Goal: Check status: Check status

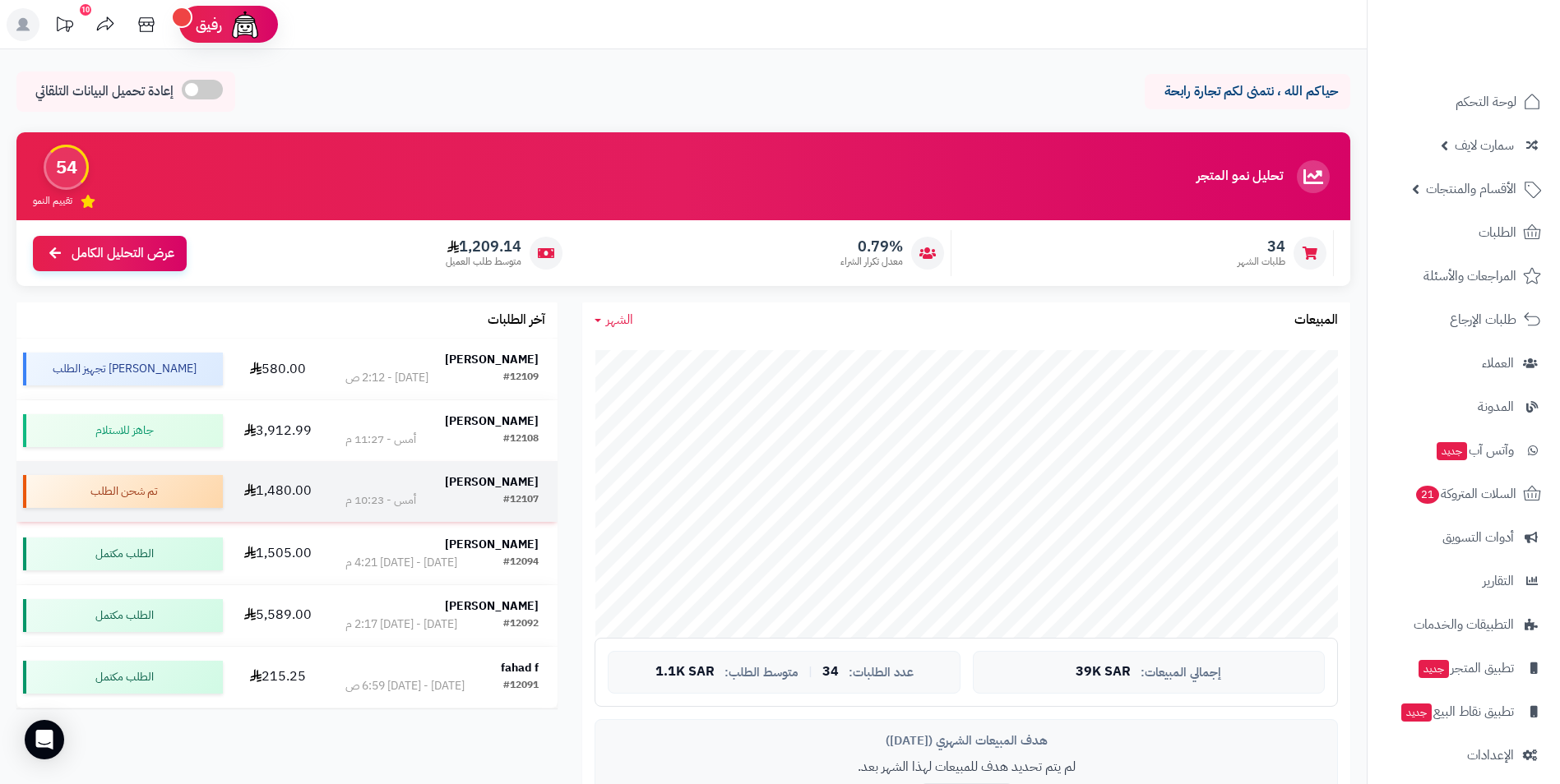
click at [480, 483] on strong "Abdulaziz Alqahtani" at bounding box center [491, 481] width 94 height 17
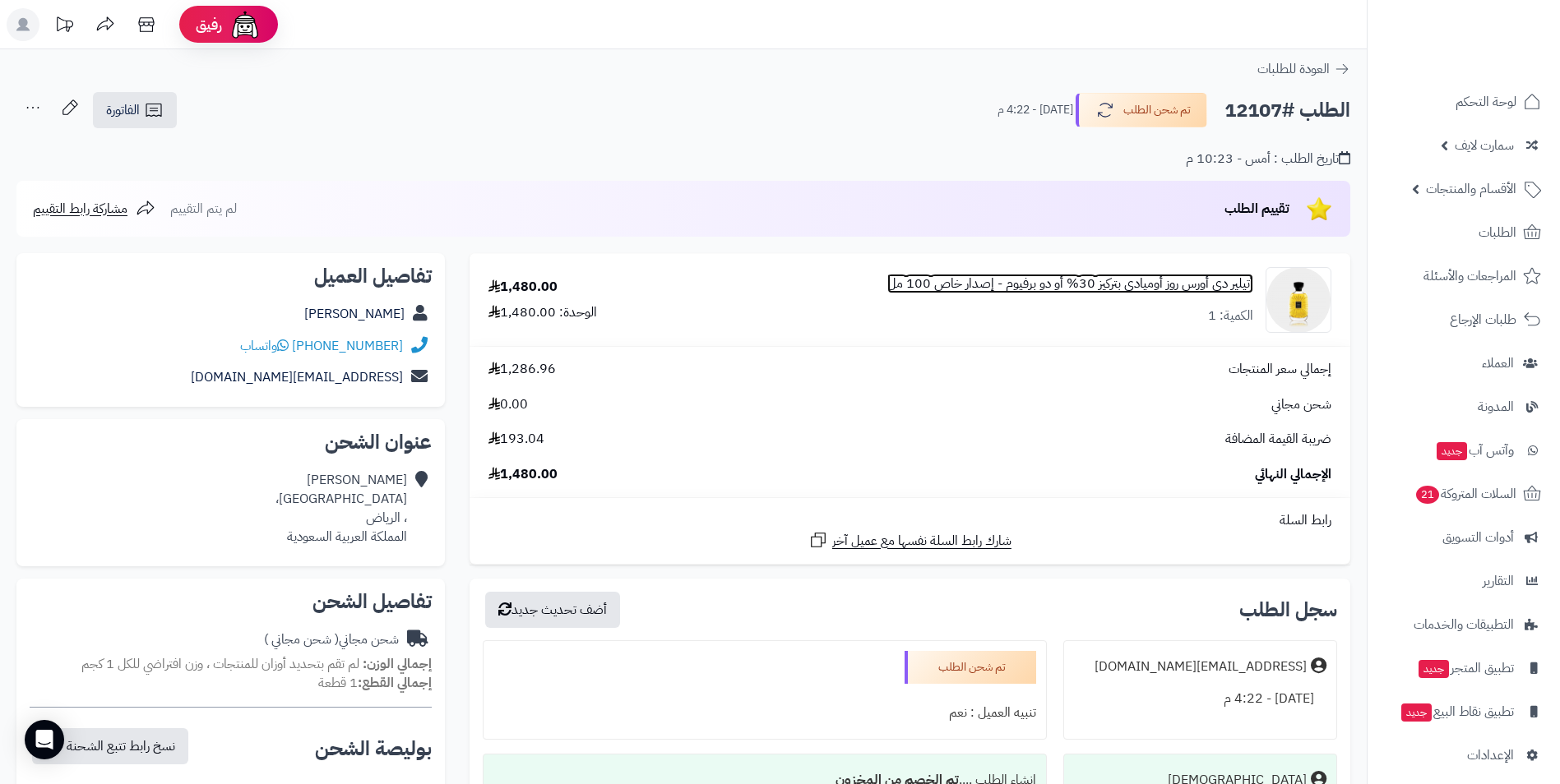
click at [1064, 279] on link "أتيلير دي أورس روز أوميادي بتركيز 30% أو دو برفيوم - إصدار خاص 100 مل" at bounding box center [1071, 284] width 366 height 19
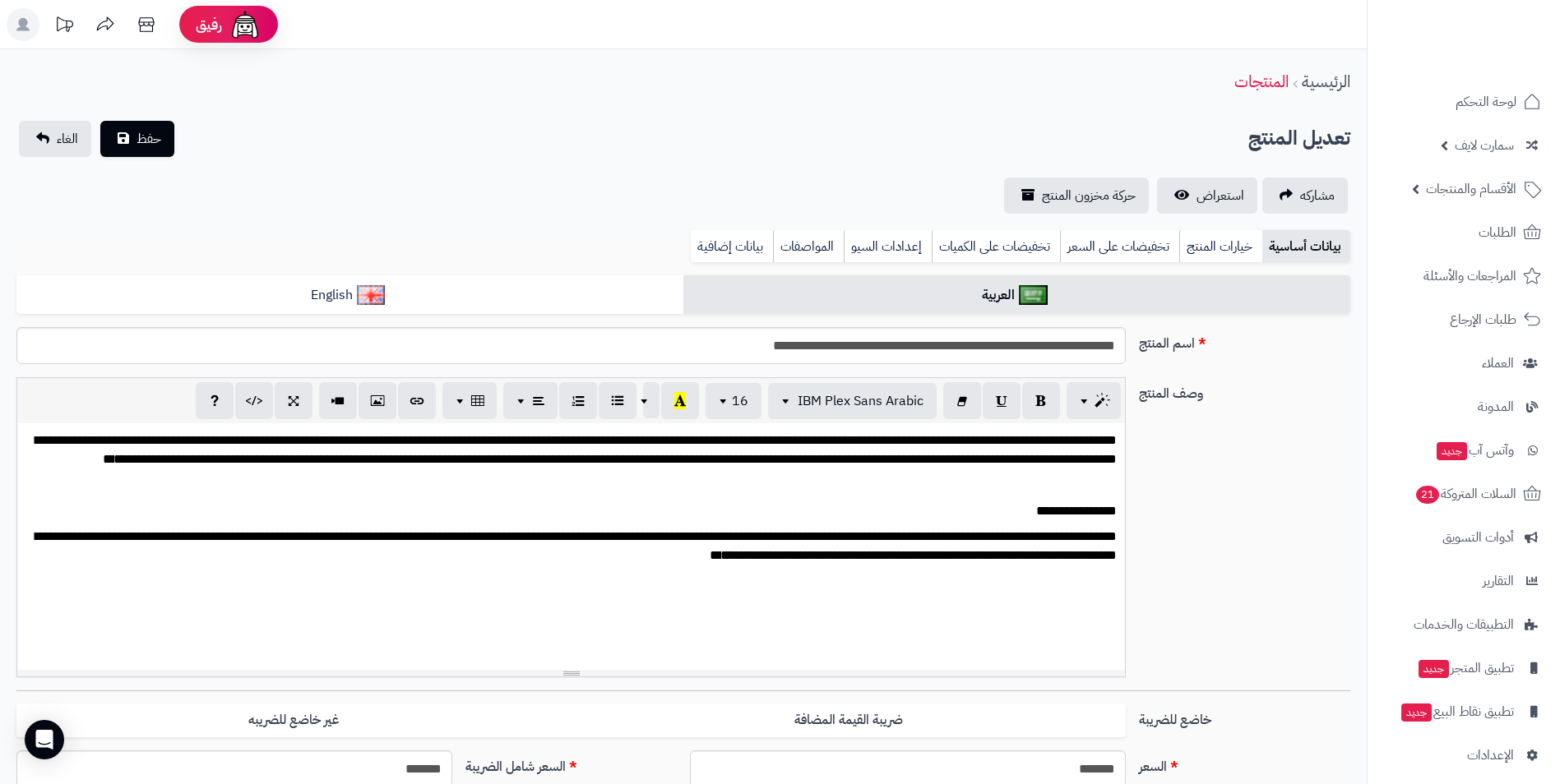
scroll to position [279, 0]
click at [957, 344] on input "**********" at bounding box center [571, 345] width 1109 height 37
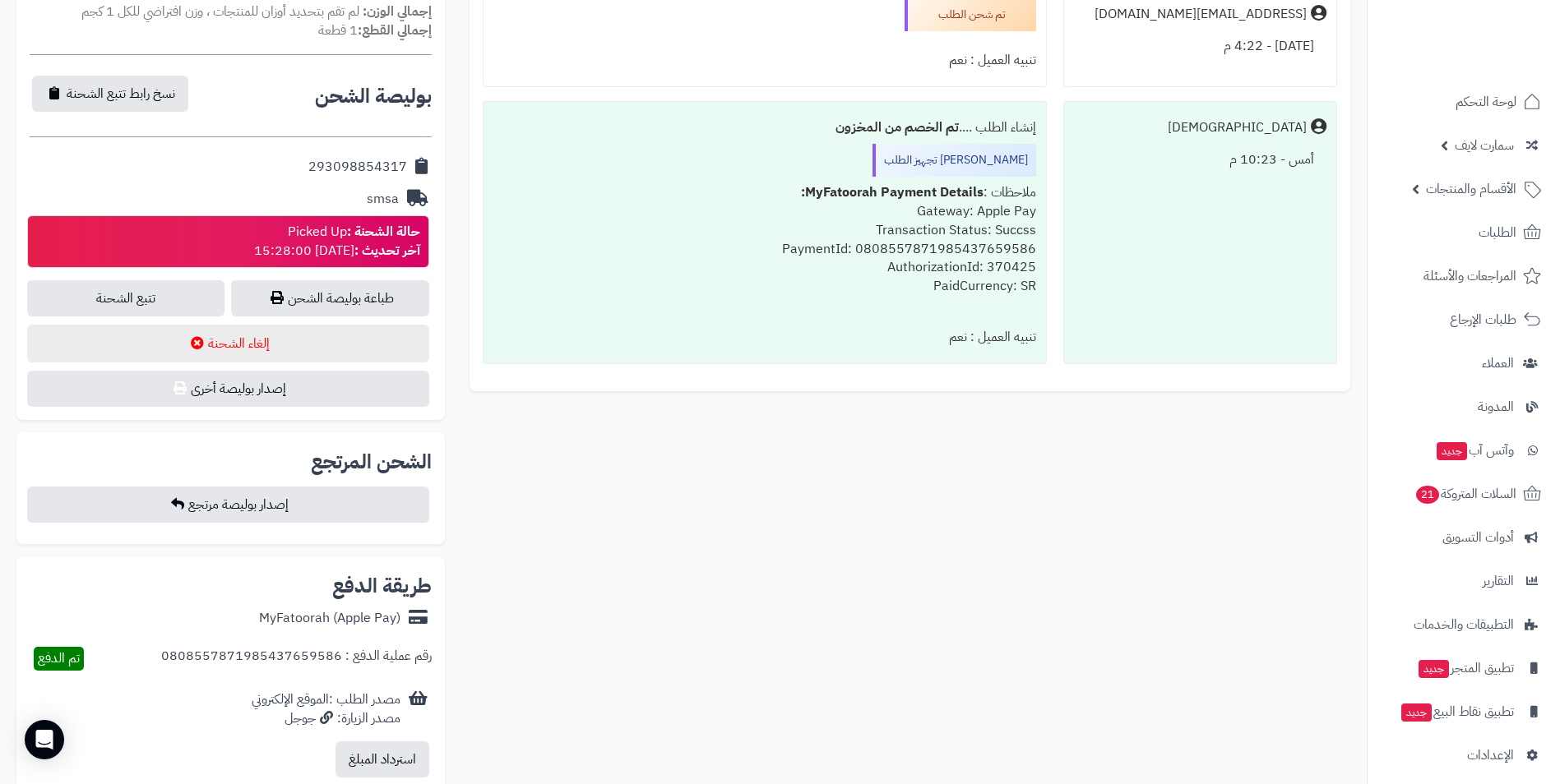
scroll to position [740, 0]
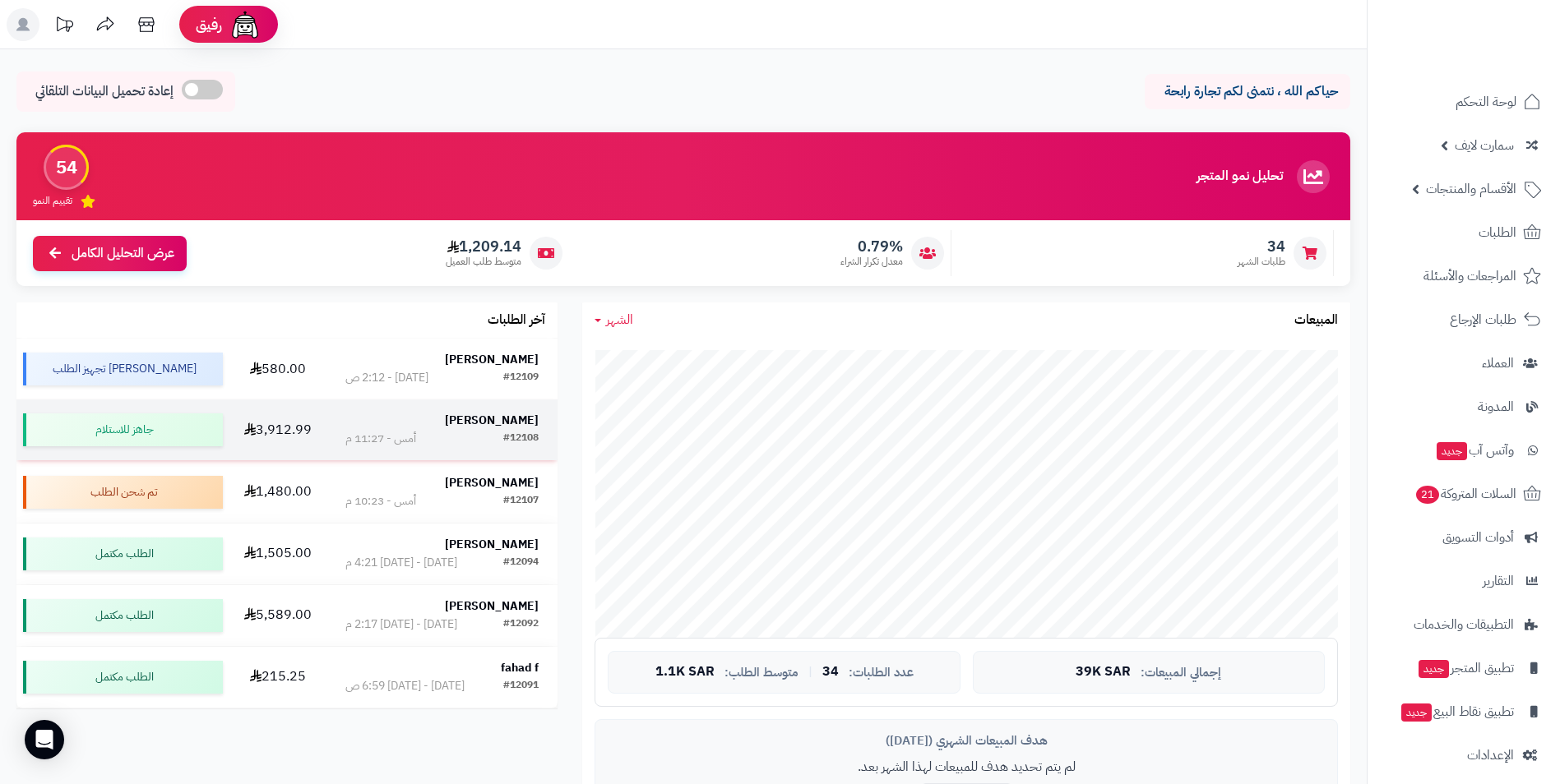
click at [504, 412] on strong "[PERSON_NAME]" at bounding box center [491, 420] width 94 height 17
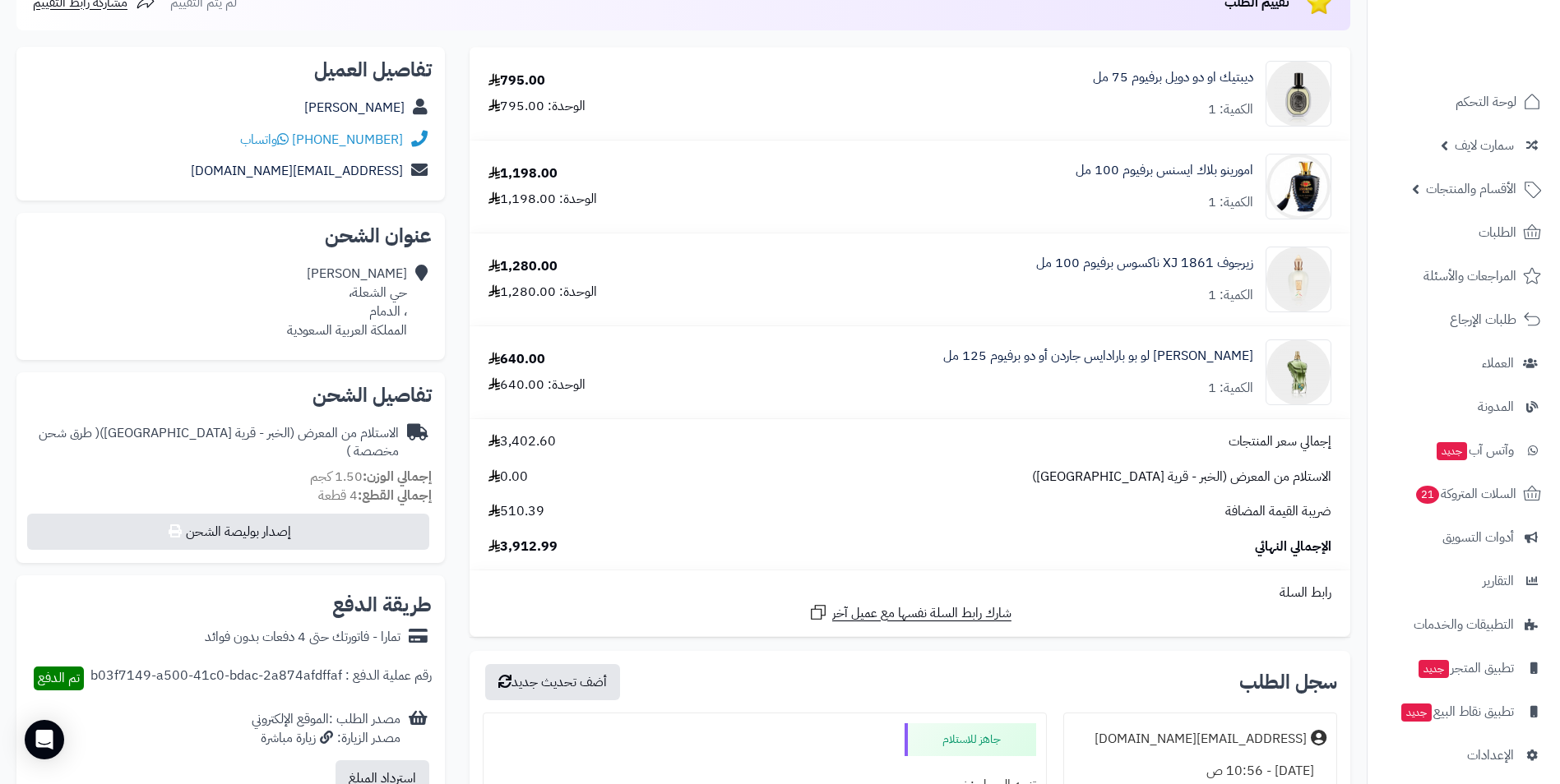
scroll to position [246, 0]
